Goal: Check status

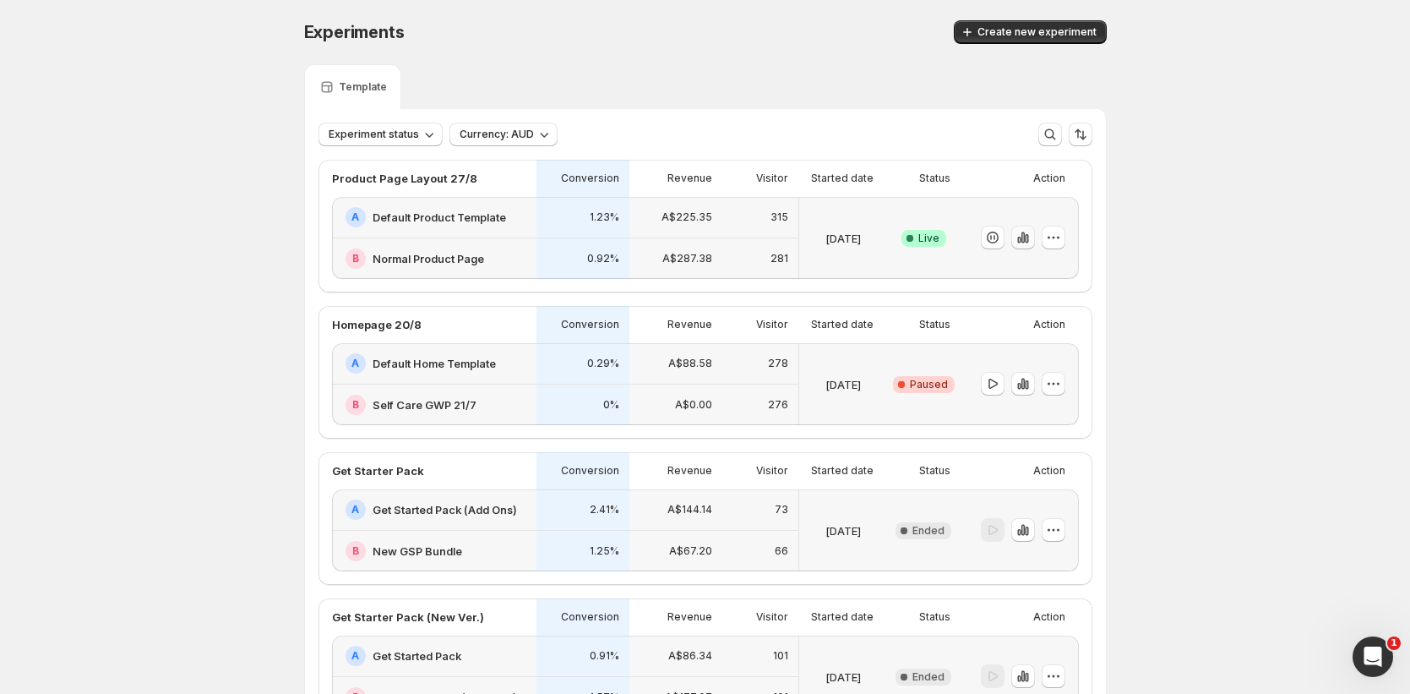
click at [1031, 235] on icon "button" at bounding box center [1023, 237] width 17 height 17
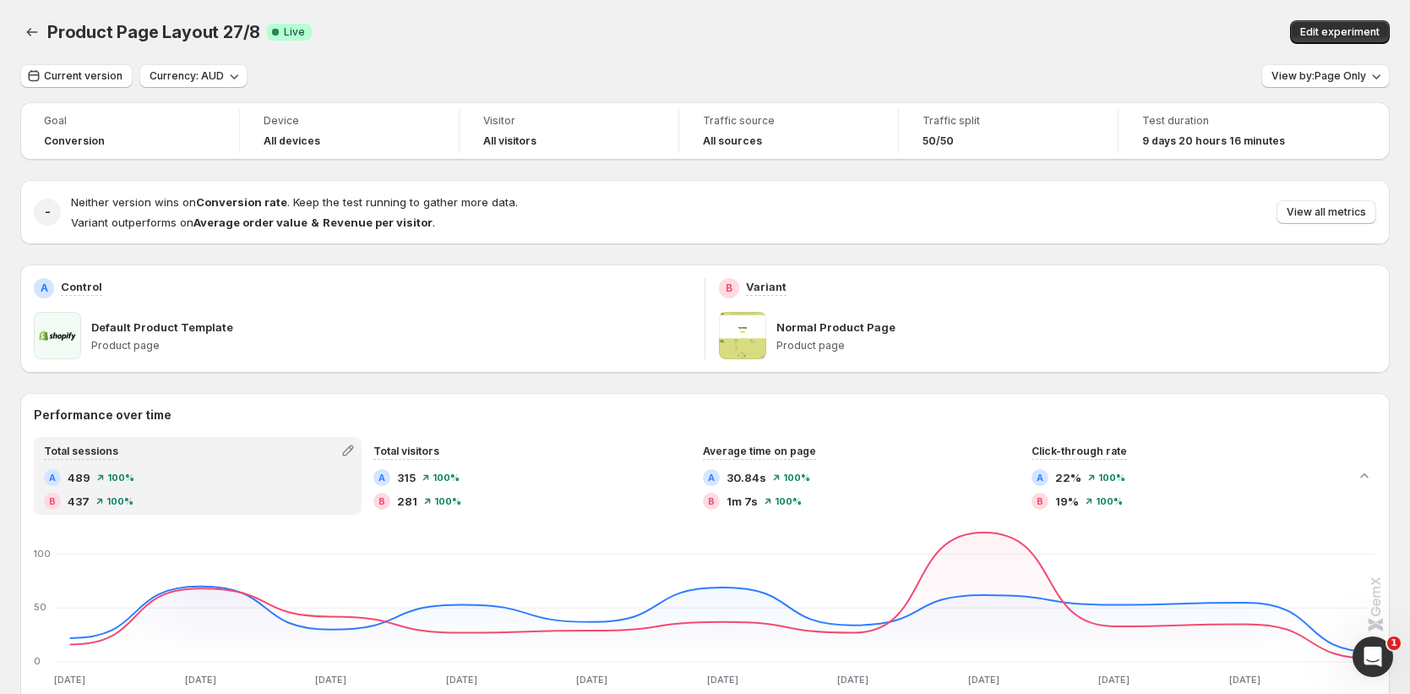
click at [1335, 88] on div "View by: Page Only" at bounding box center [1326, 76] width 128 height 25
click at [1339, 78] on span "View by: Page Only" at bounding box center [1319, 76] width 95 height 14
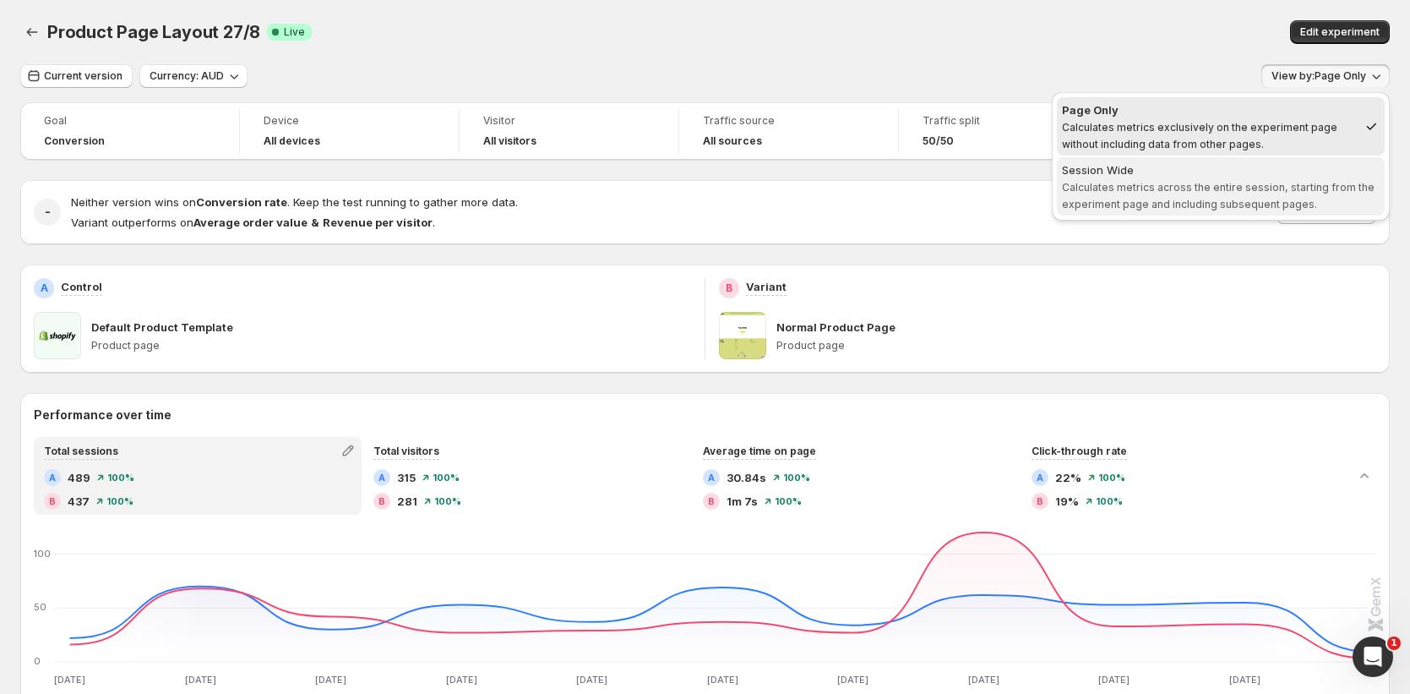
click at [1181, 173] on div "Session Wide" at bounding box center [1221, 169] width 318 height 17
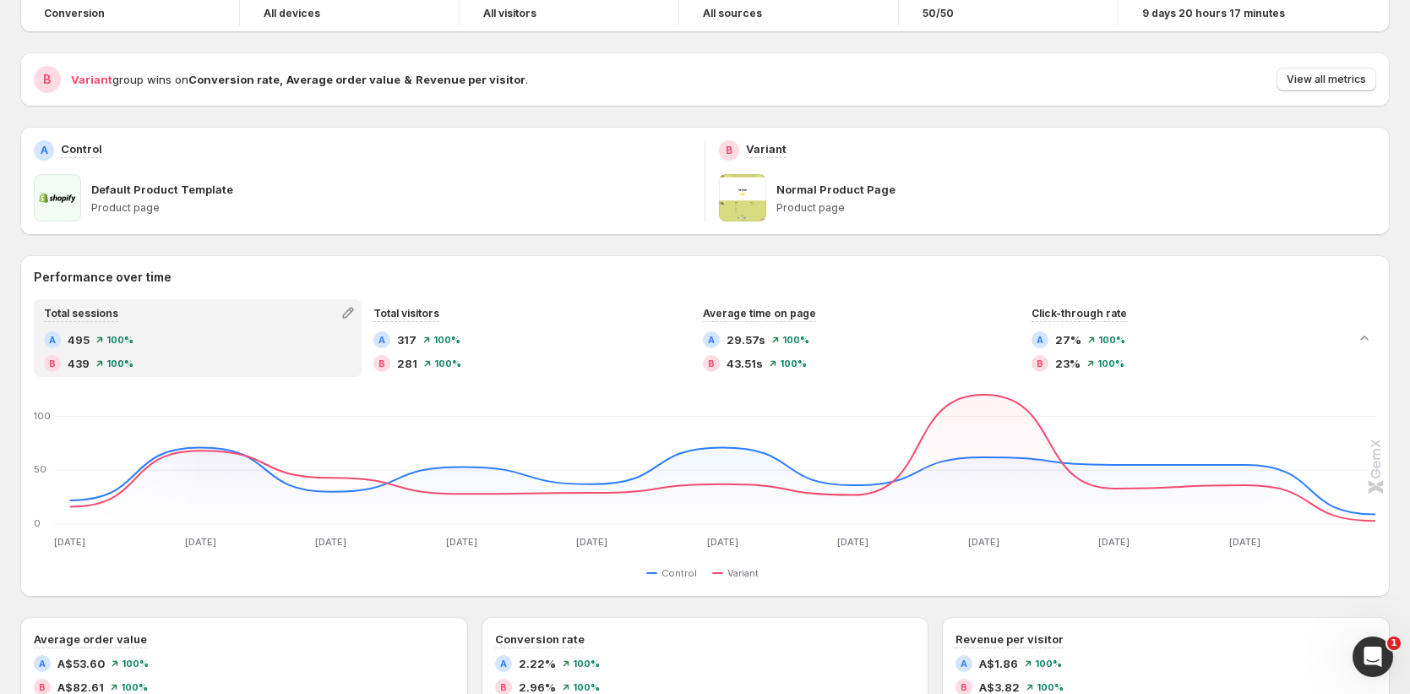
scroll to position [42, 0]
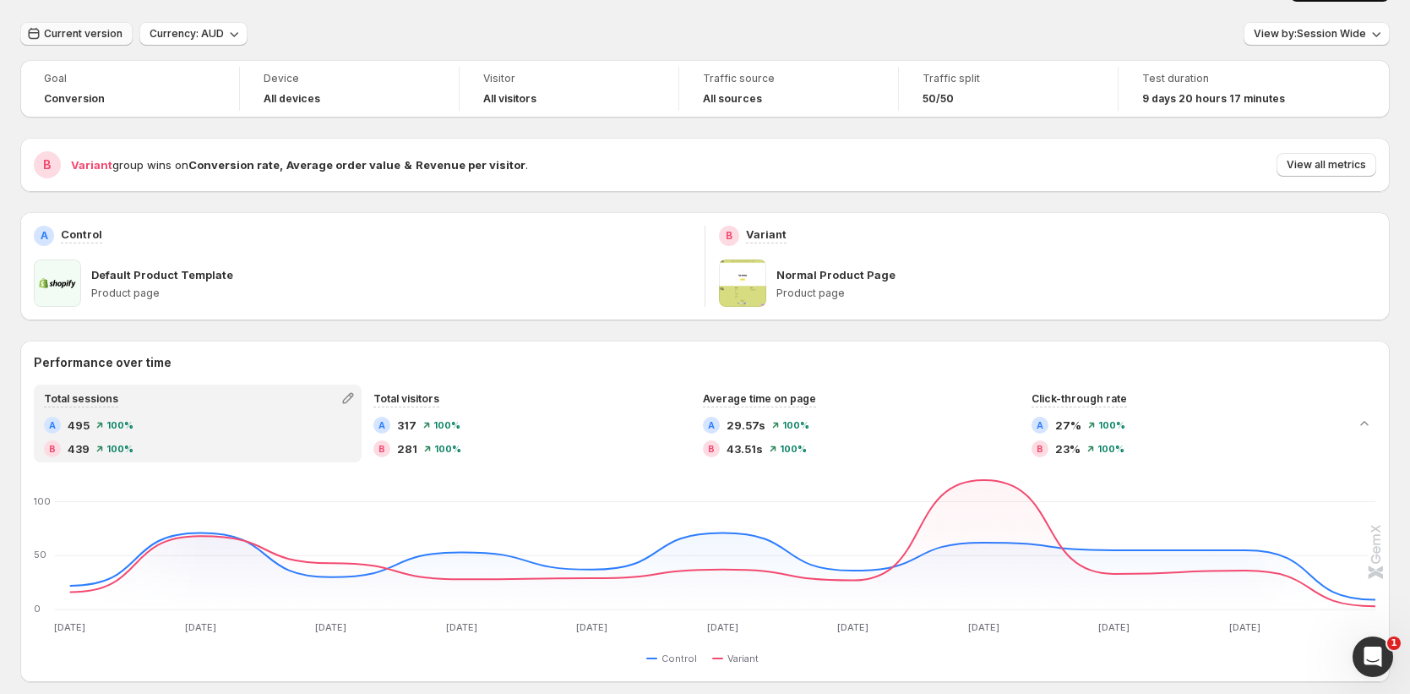
click at [117, 34] on span "Current version" at bounding box center [83, 34] width 79 height 14
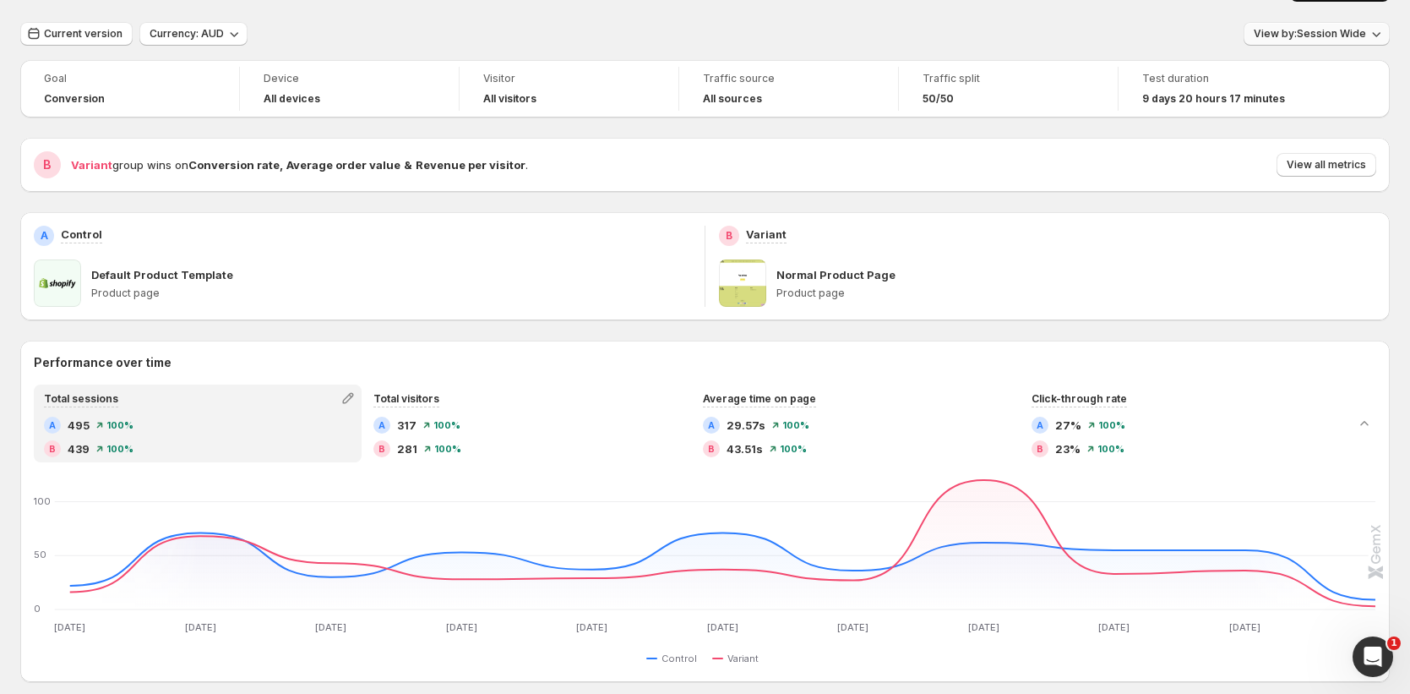
click at [1315, 23] on button "View by: Session Wide" at bounding box center [1317, 34] width 146 height 24
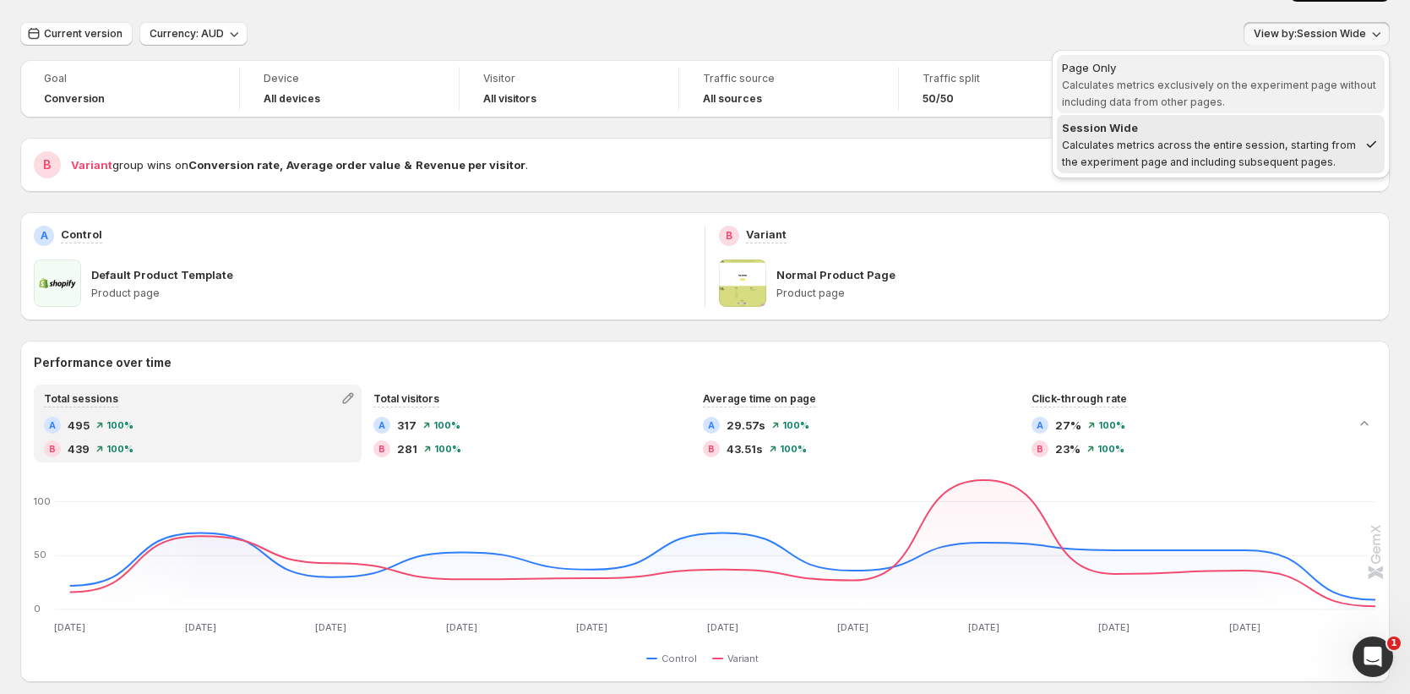
click at [1228, 80] on span "Calculates metrics exclusively on the experiment page without including data fr…" at bounding box center [1219, 94] width 314 height 30
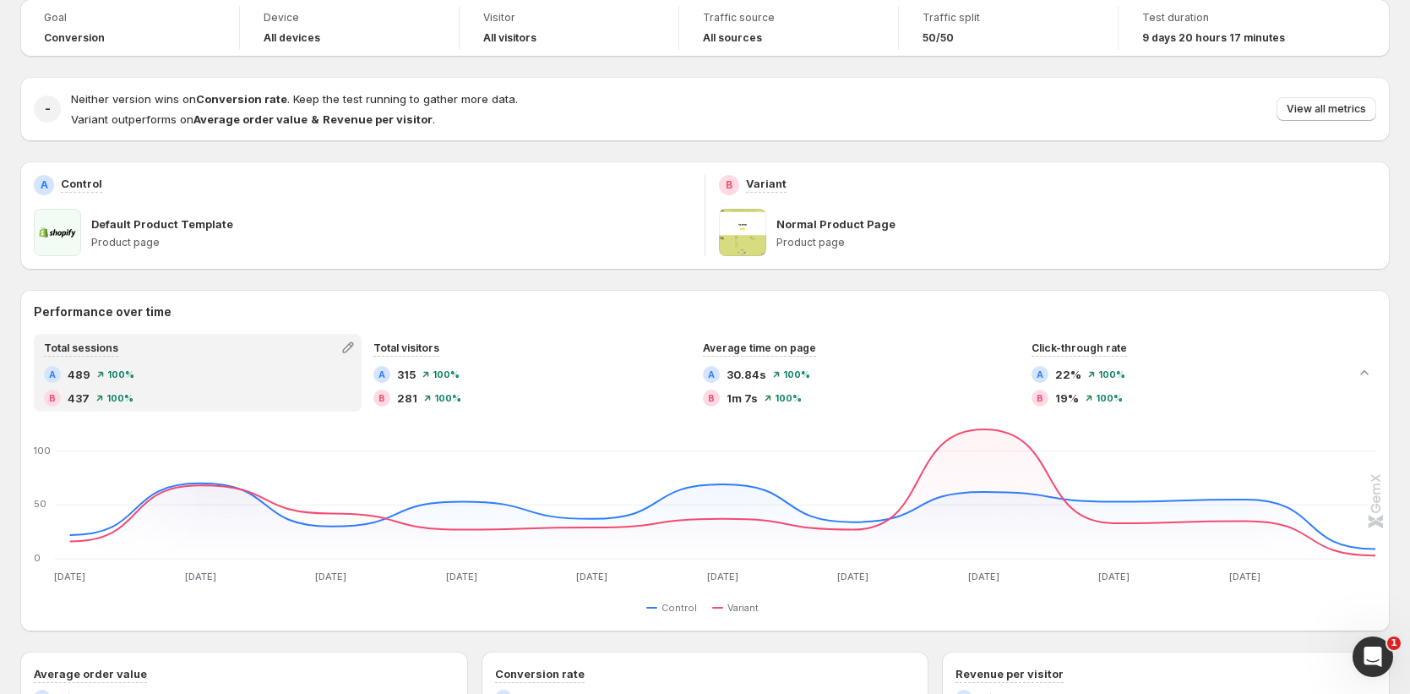
scroll to position [0, 0]
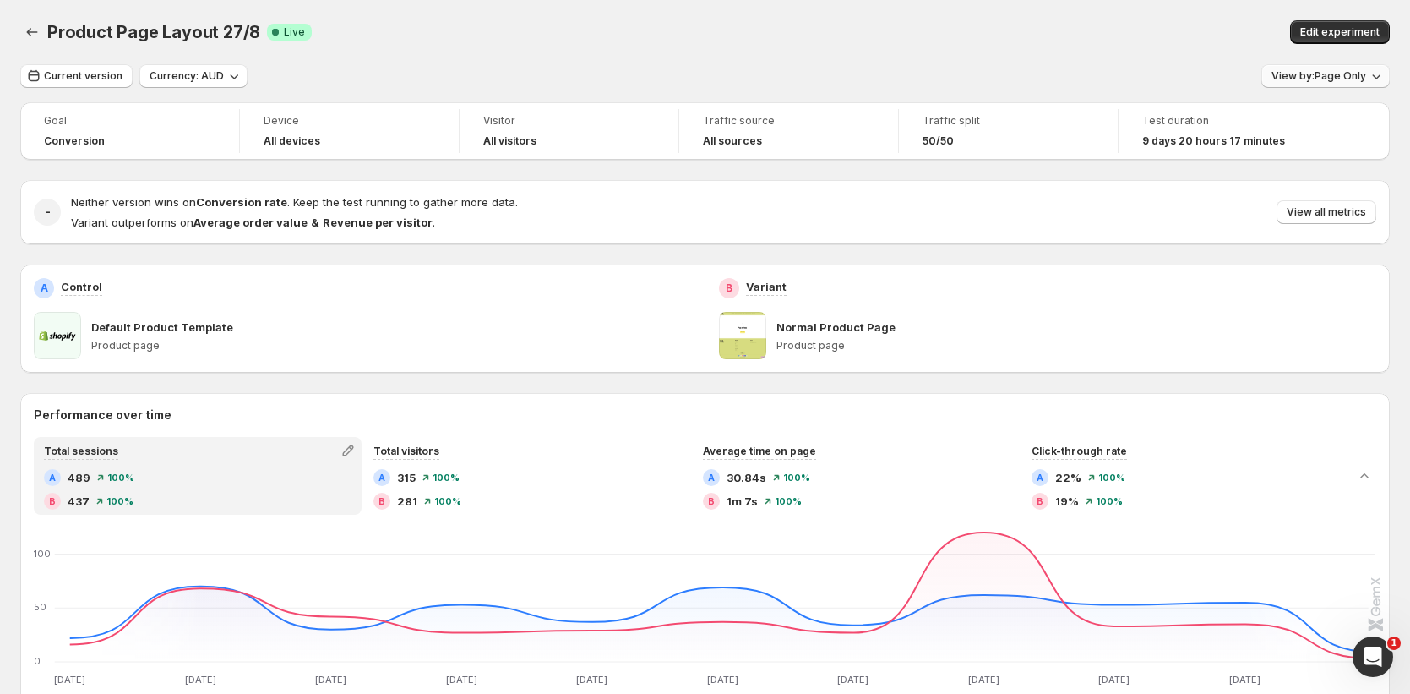
click at [1353, 80] on span "View by: Page Only" at bounding box center [1319, 76] width 95 height 14
click at [1327, 210] on span "View all metrics" at bounding box center [1326, 212] width 79 height 14
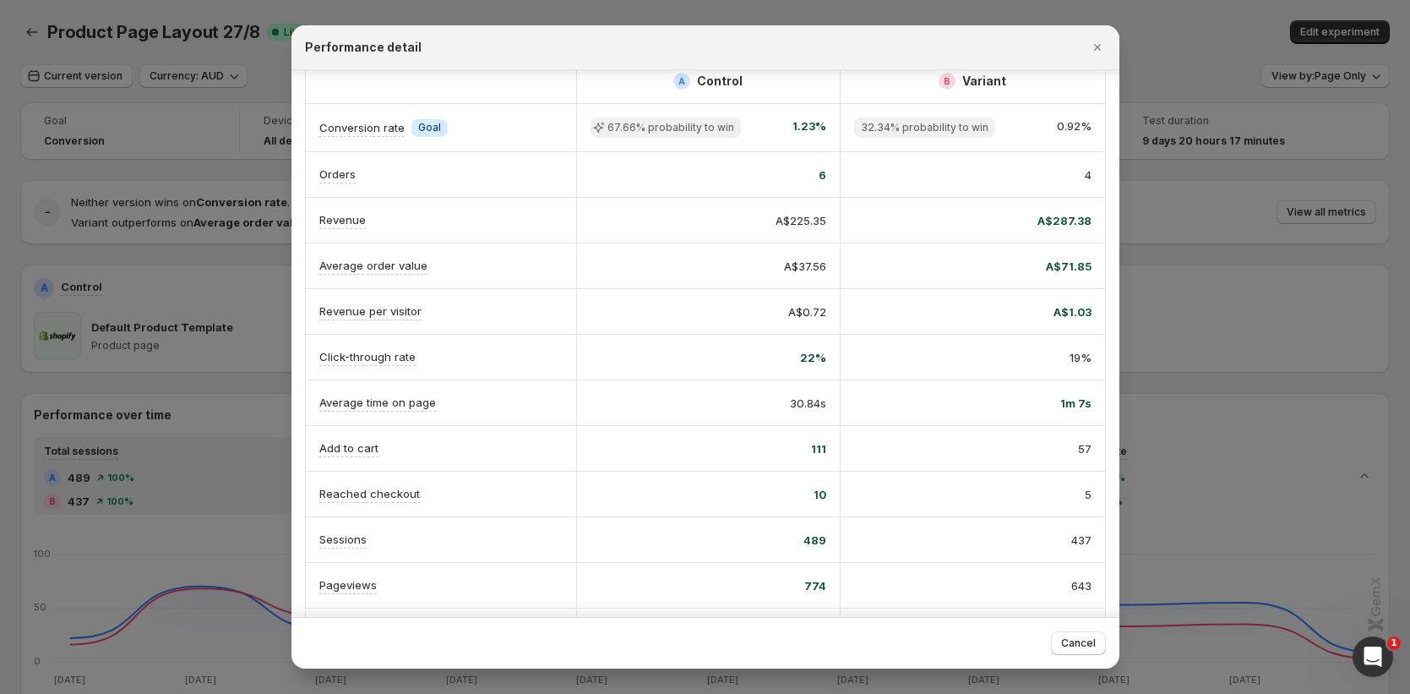
scroll to position [76, 0]
